Goal: Information Seeking & Learning: Stay updated

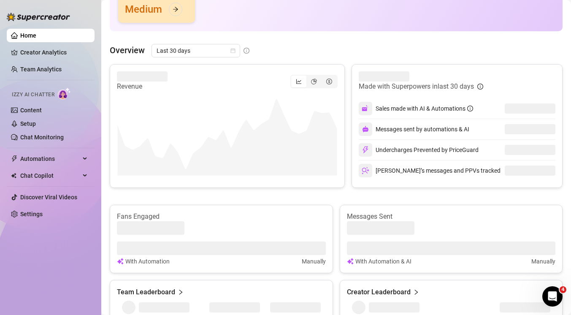
scroll to position [154, 0]
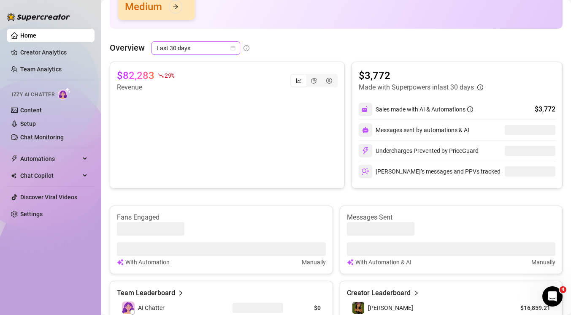
click at [233, 46] on icon "calendar" at bounding box center [233, 48] width 5 height 5
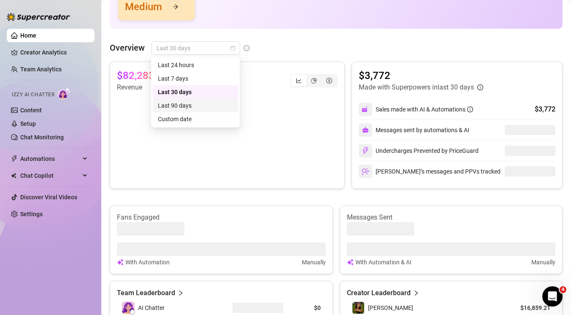
click at [205, 109] on div "Last 90 days" at bounding box center [195, 105] width 75 height 9
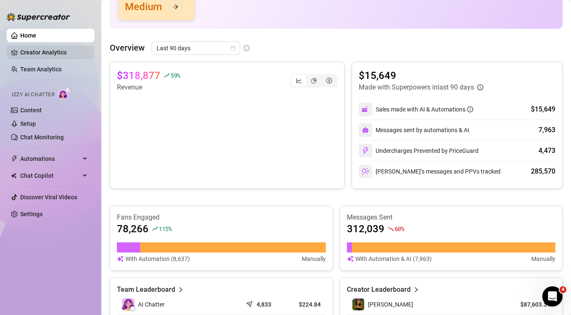
click at [37, 53] on link "Creator Analytics" at bounding box center [54, 53] width 68 height 14
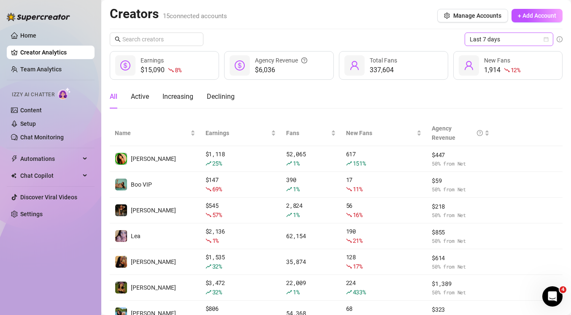
click at [489, 41] on span "Last 7 days" at bounding box center [509, 39] width 78 height 13
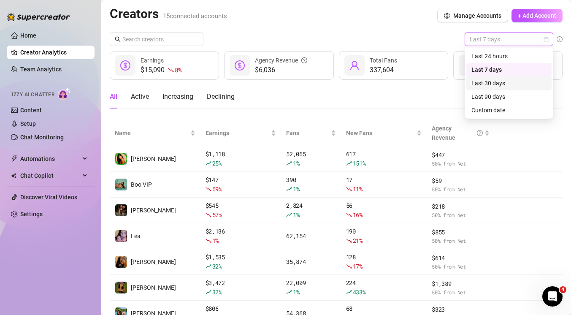
click at [494, 82] on div "Last 30 days" at bounding box center [508, 82] width 75 height 9
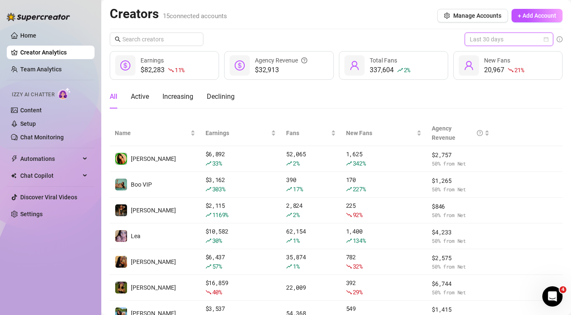
click at [485, 38] on span "Last 30 days" at bounding box center [509, 39] width 78 height 13
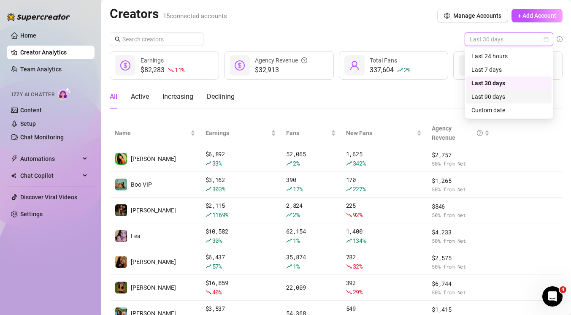
click at [490, 97] on div "Last 90 days" at bounding box center [508, 96] width 75 height 9
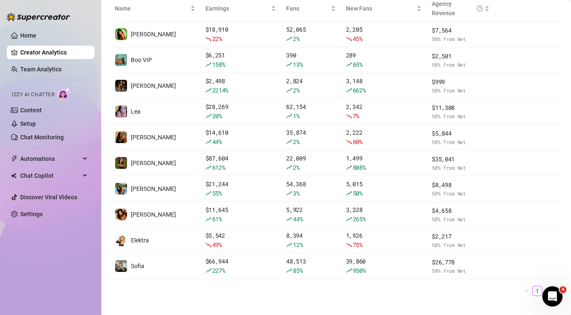
scroll to position [124, 0]
click at [27, 194] on link "Discover Viral Videos" at bounding box center [48, 197] width 57 height 7
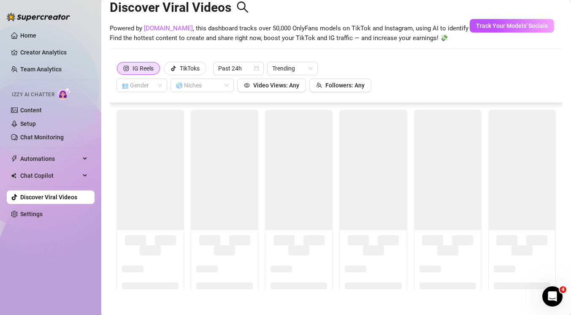
scroll to position [19, 0]
